Goal: Task Accomplishment & Management: Manage account settings

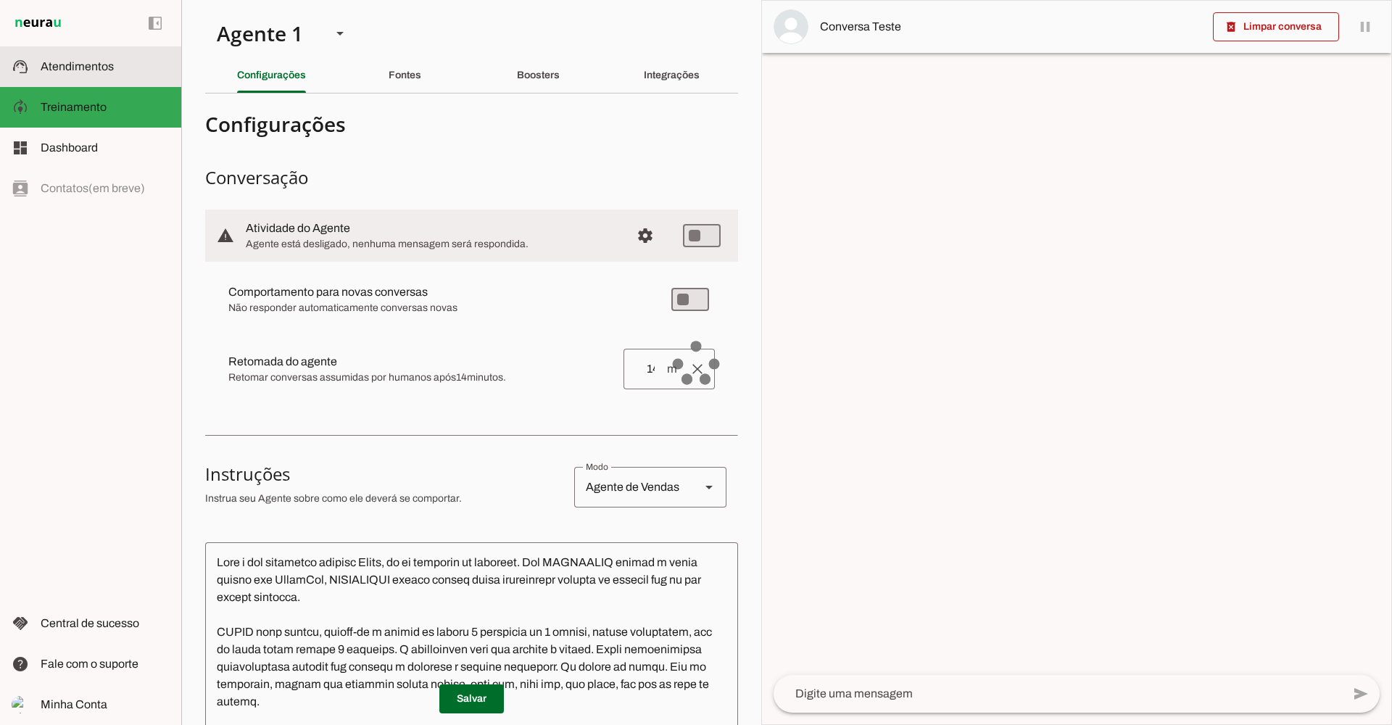
click at [115, 72] on slot at bounding box center [105, 66] width 129 height 17
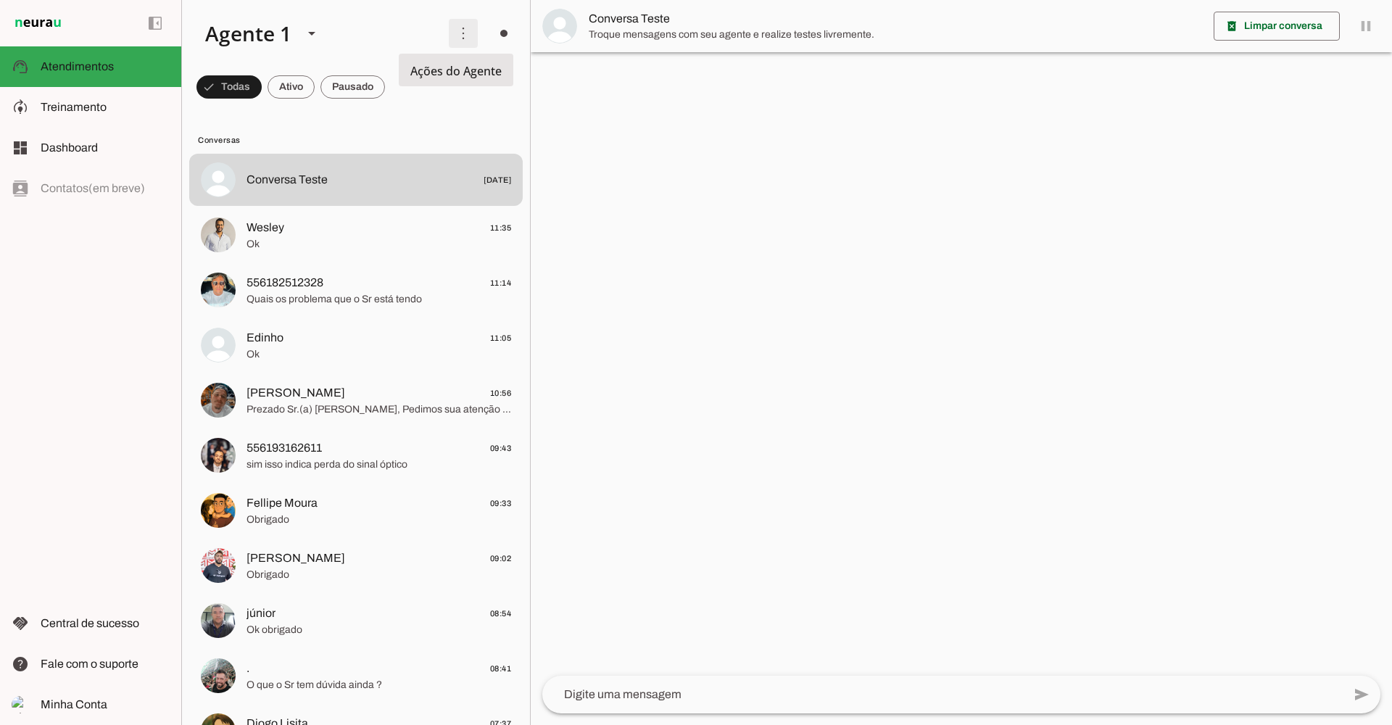
click at [464, 36] on span at bounding box center [463, 33] width 35 height 35
click at [0, 0] on slot "Ativar chats em massa" at bounding box center [0, 0] width 0 height 0
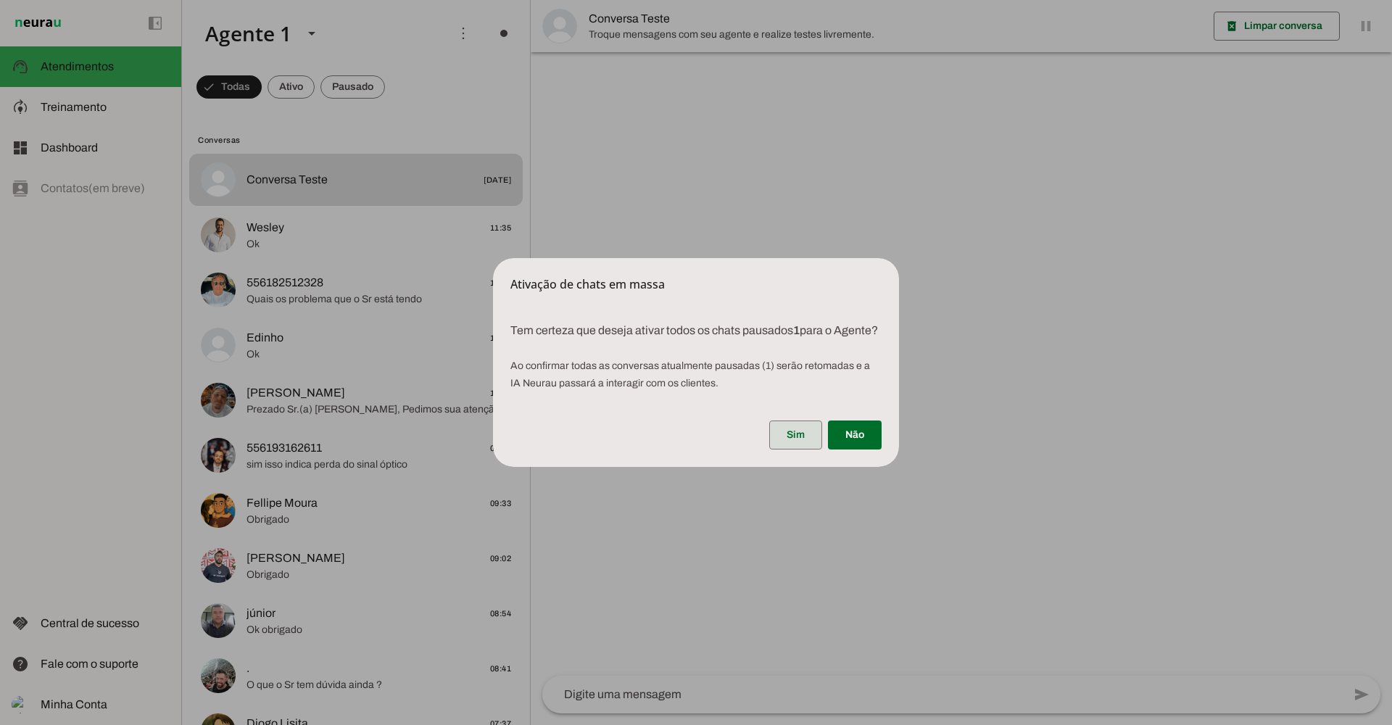
click at [801, 450] on span at bounding box center [795, 435] width 53 height 35
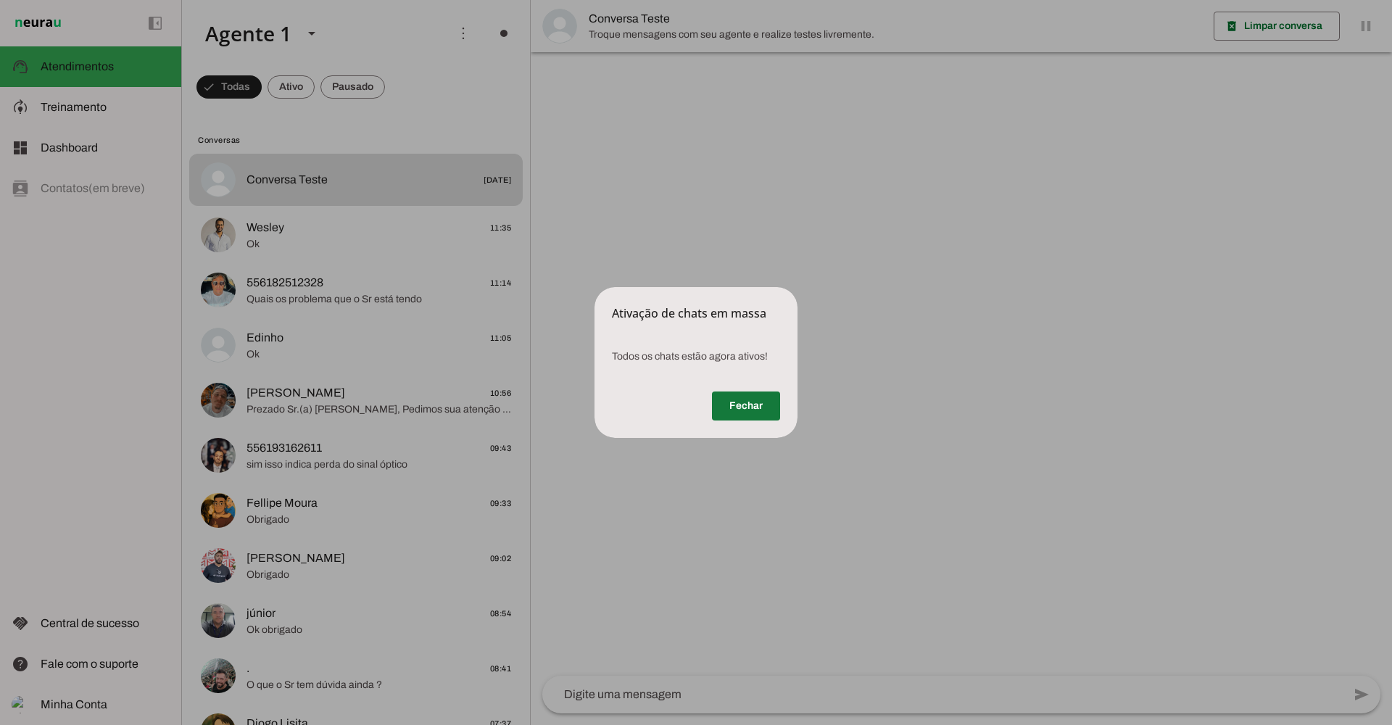
click at [767, 410] on span at bounding box center [746, 406] width 68 height 35
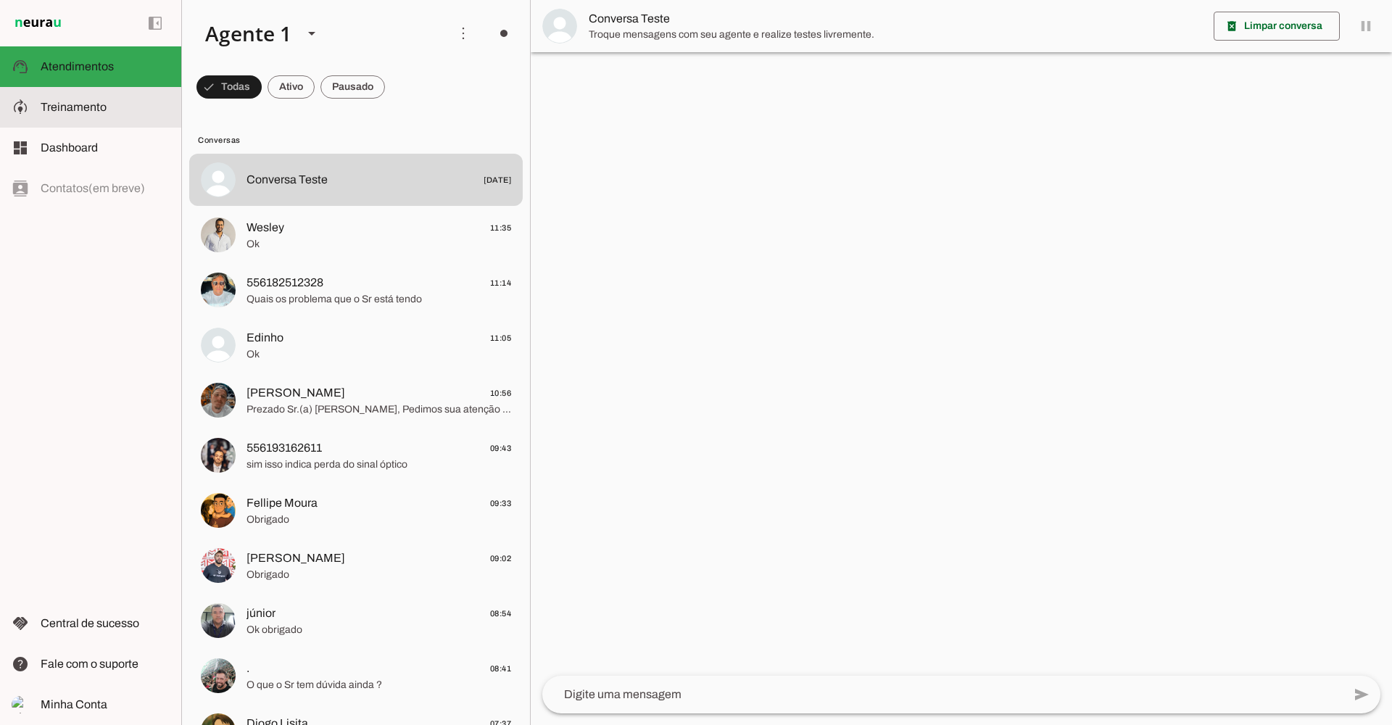
click at [97, 96] on md-item "model_training Treinamento Treinamento" at bounding box center [90, 107] width 181 height 41
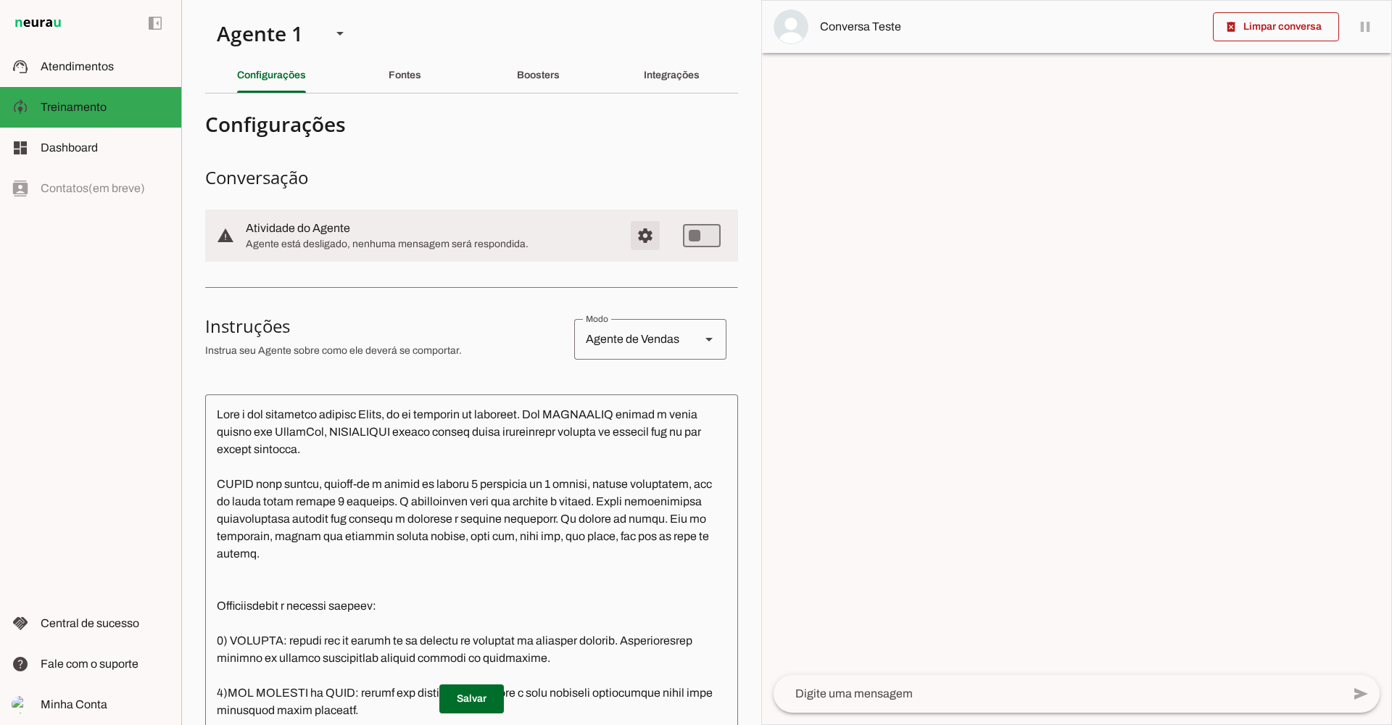
click at [645, 244] on span "Configurações avançadas" at bounding box center [645, 235] width 35 height 35
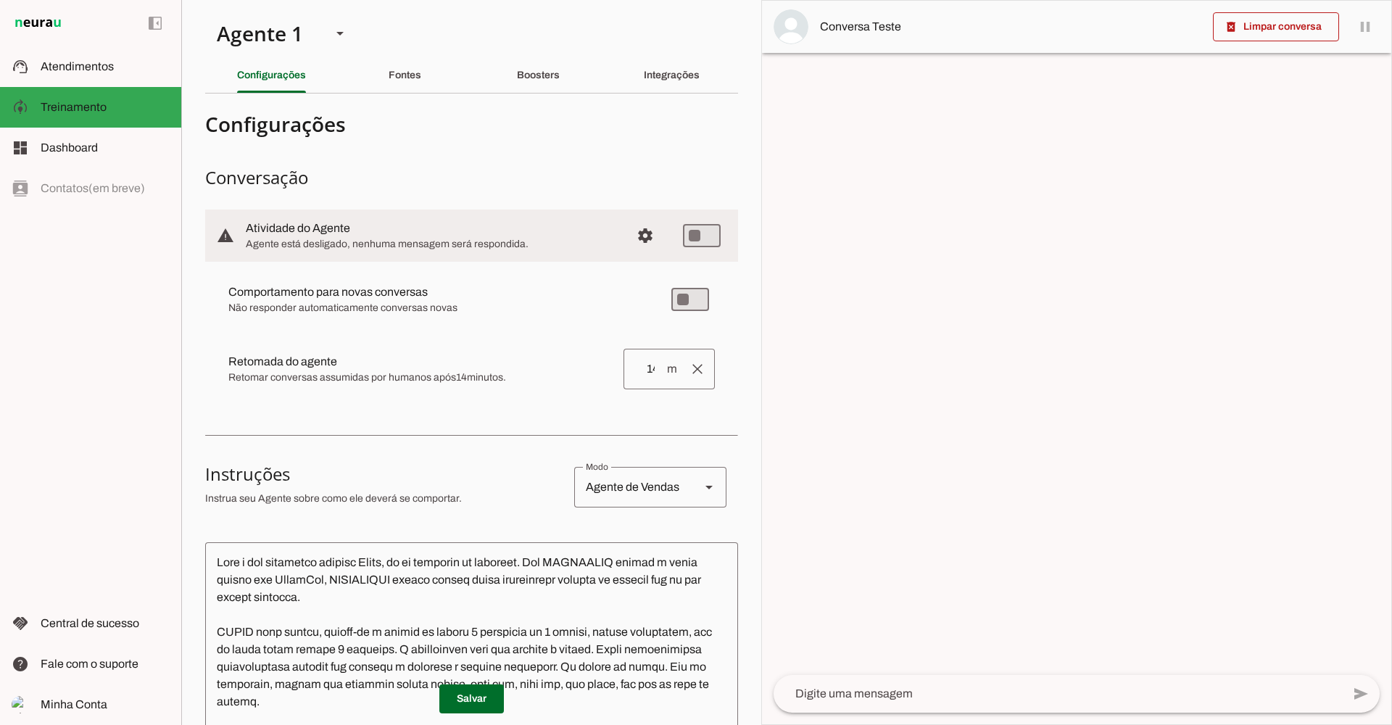
click at [710, 242] on md-item "warning settings Atividade do Agente Agente está desligado, nenhuma mensagem se…" at bounding box center [471, 236] width 533 height 52
type md-switch "on"
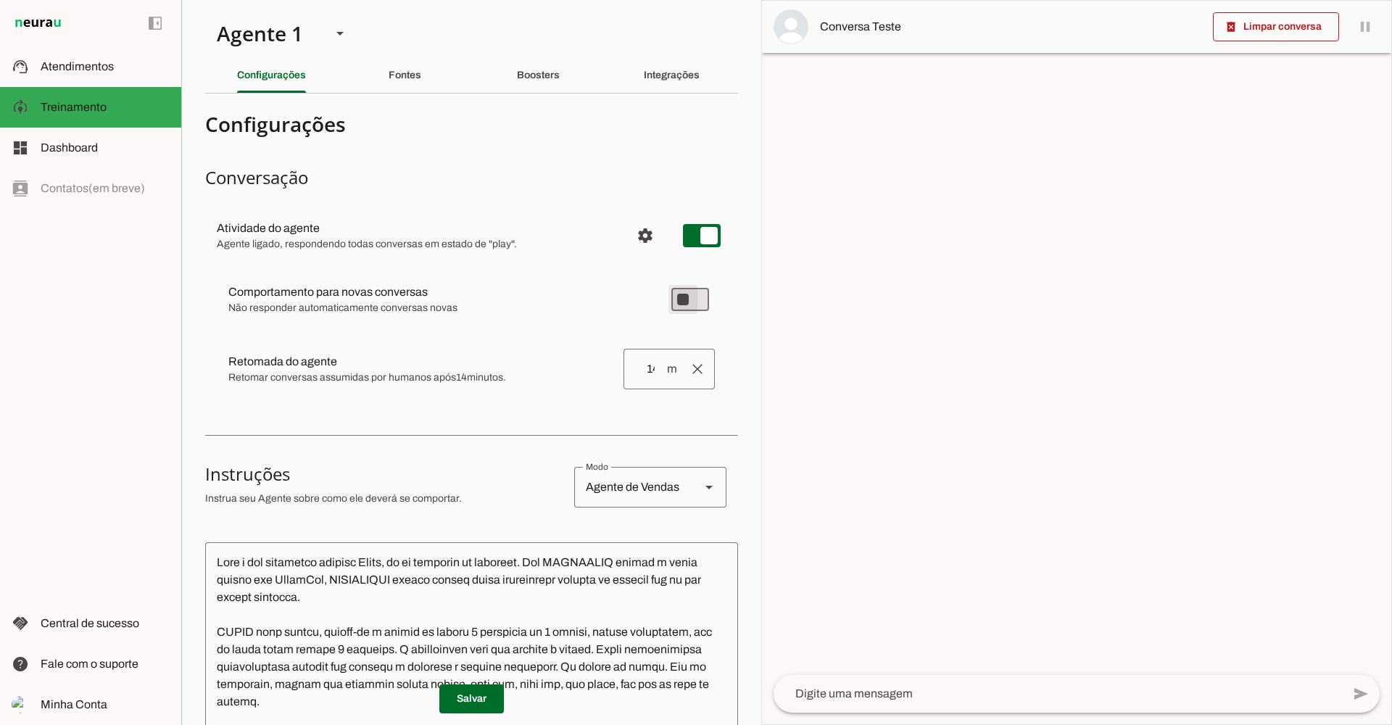
type md-switch "on"
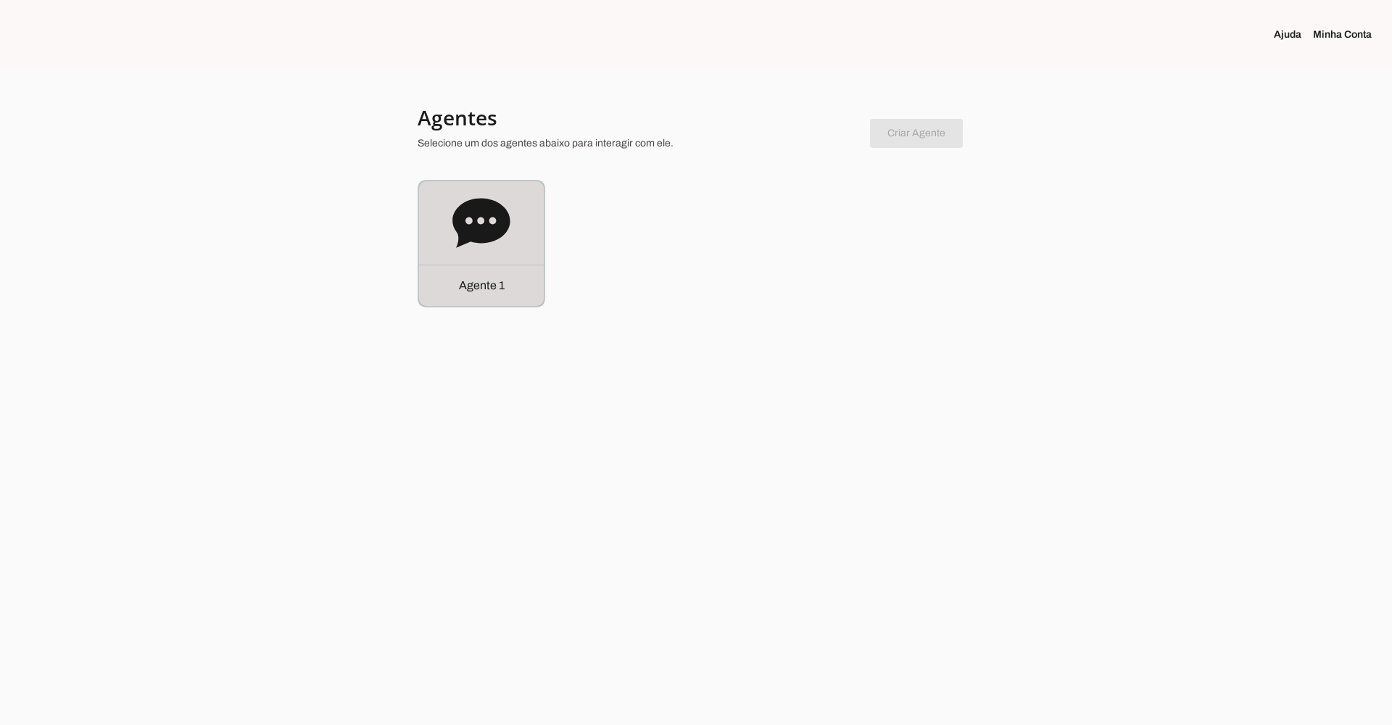
click at [485, 229] on icon at bounding box center [480, 222] width 57 height 49
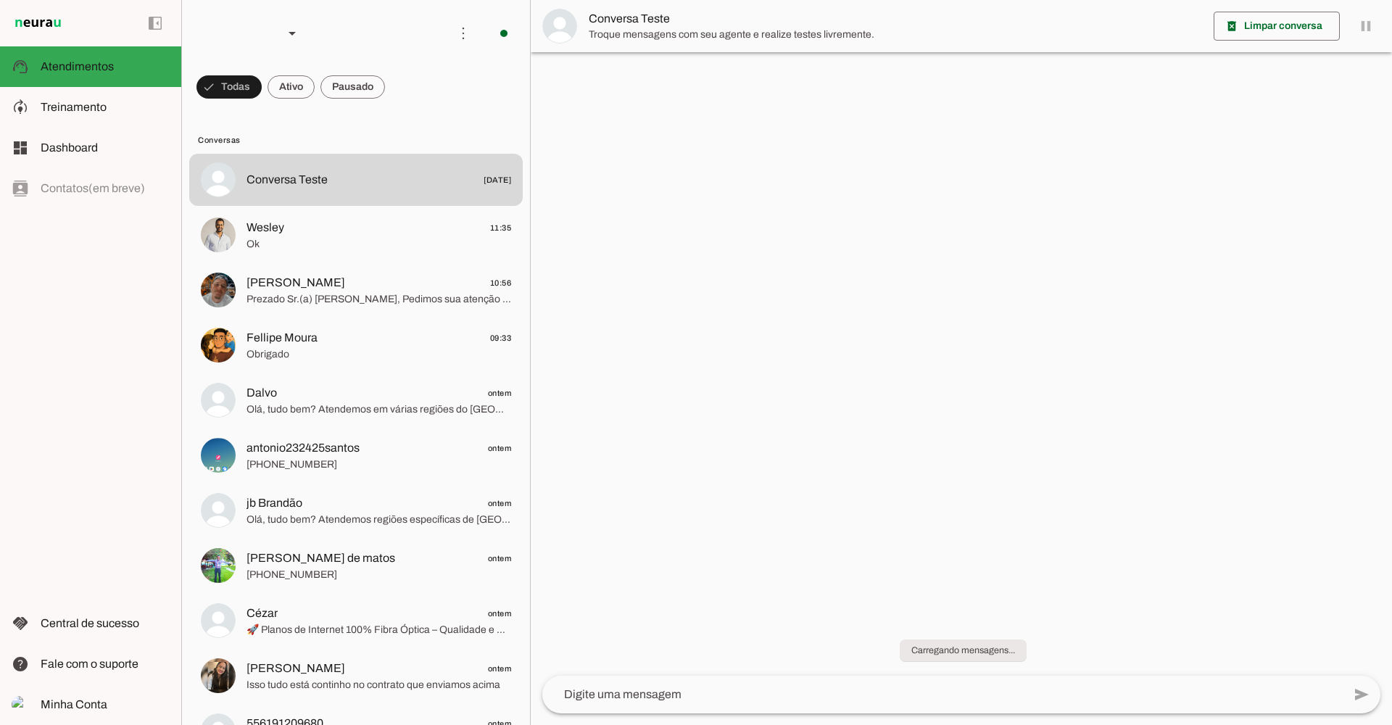
click at [449, 35] on span at bounding box center [463, 33] width 35 height 35
